Goal: Information Seeking & Learning: Learn about a topic

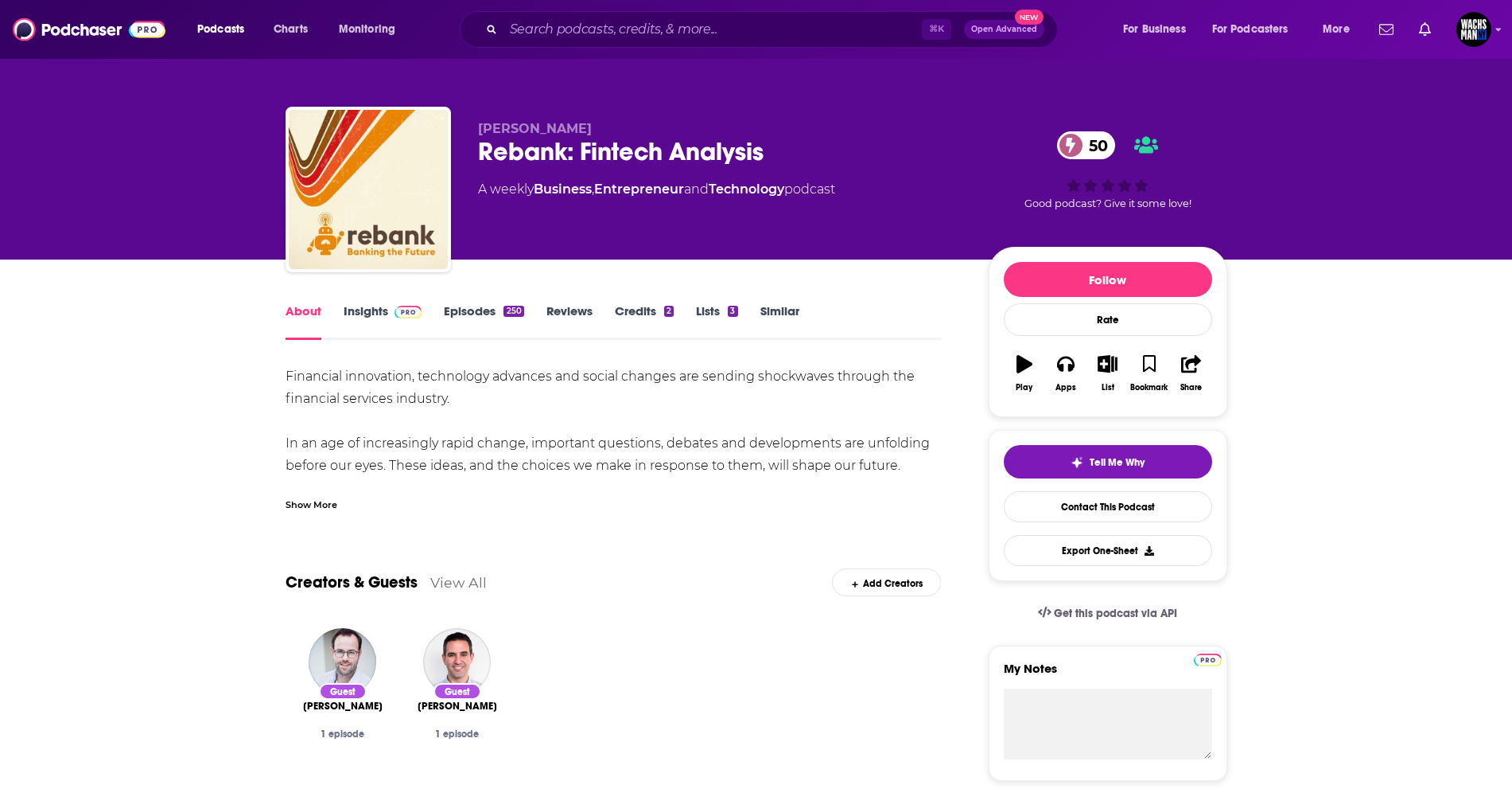
click at [356, 319] on link "Insights" at bounding box center [383, 321] width 79 height 36
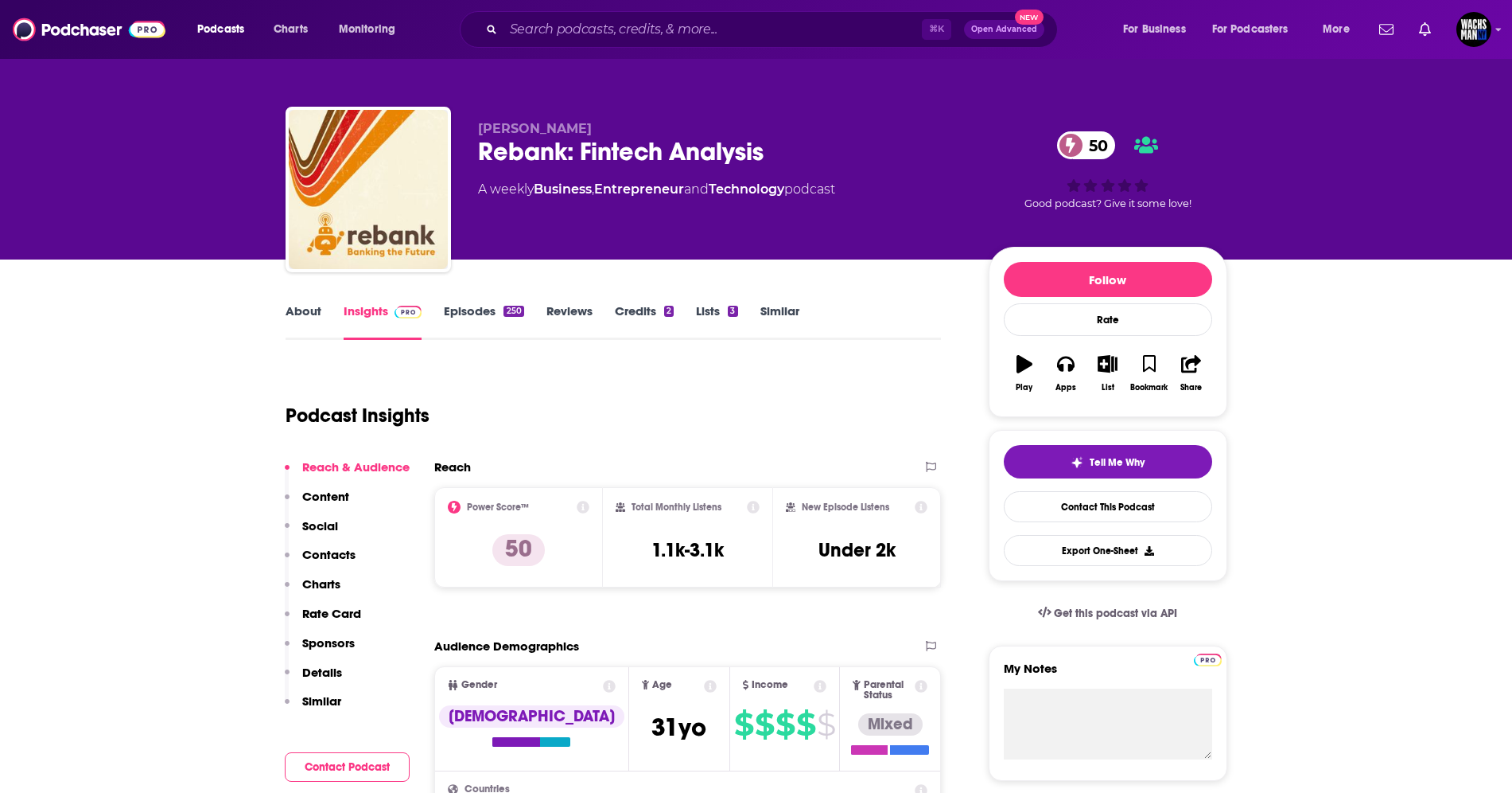
click at [660, 156] on div "Rebank: Fintech Analysis 50" at bounding box center [720, 151] width 485 height 31
copy div "Rebank: Fintech Analysis 50"
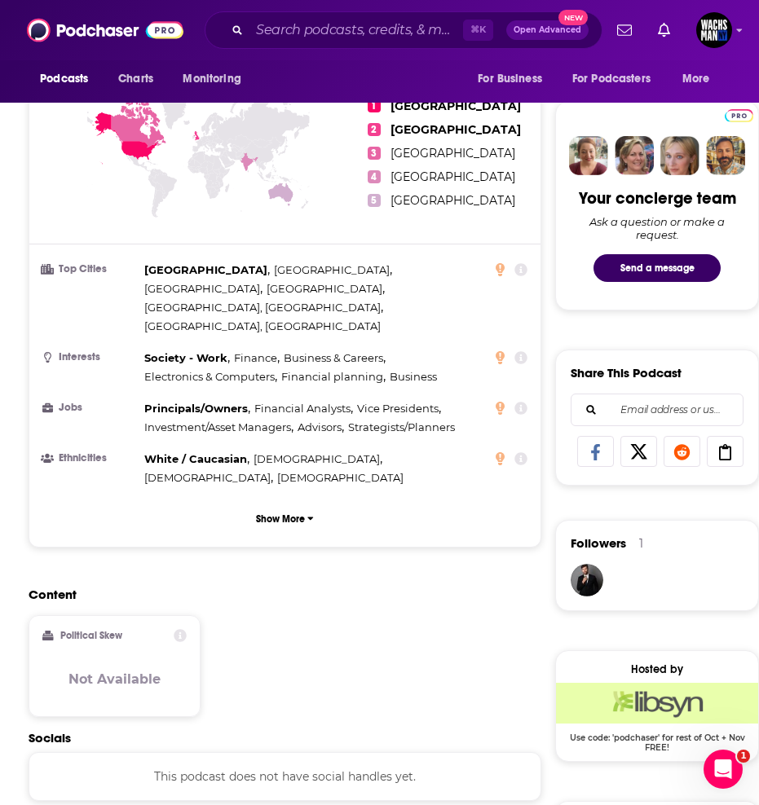
scroll to position [727, 0]
